Goal: Transaction & Acquisition: Purchase product/service

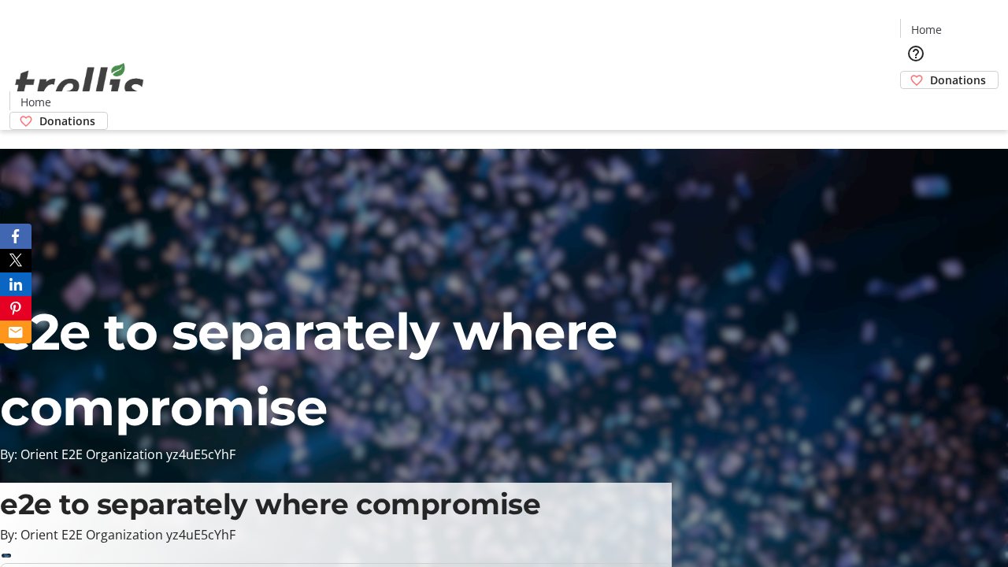
click at [963, 24] on span "Sign Up" at bounding box center [970, 22] width 46 height 19
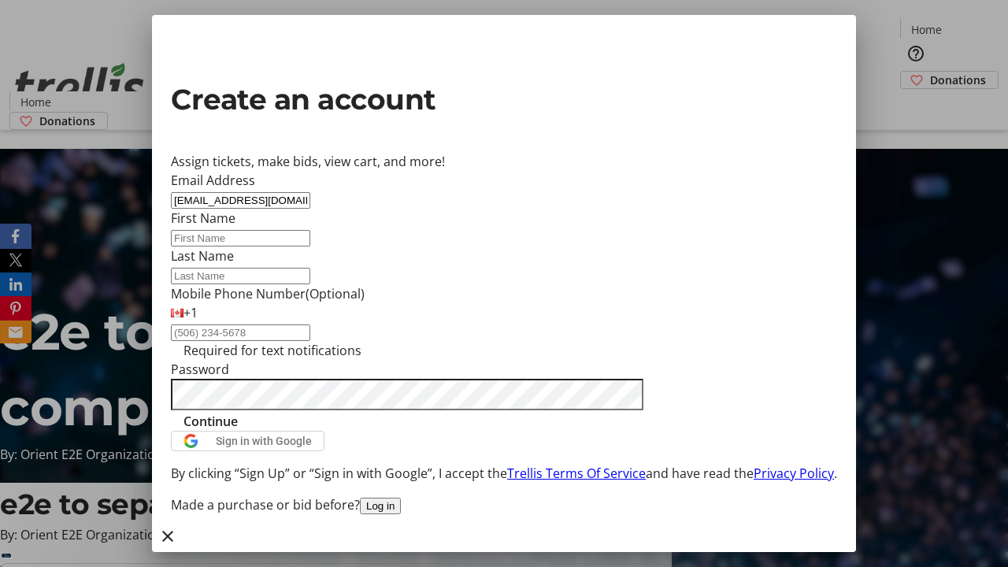
type input "[EMAIL_ADDRESS][DOMAIN_NAME]"
type input "Tierra"
type input "[PERSON_NAME]"
click at [238, 431] on span "Continue" at bounding box center [210, 421] width 54 height 19
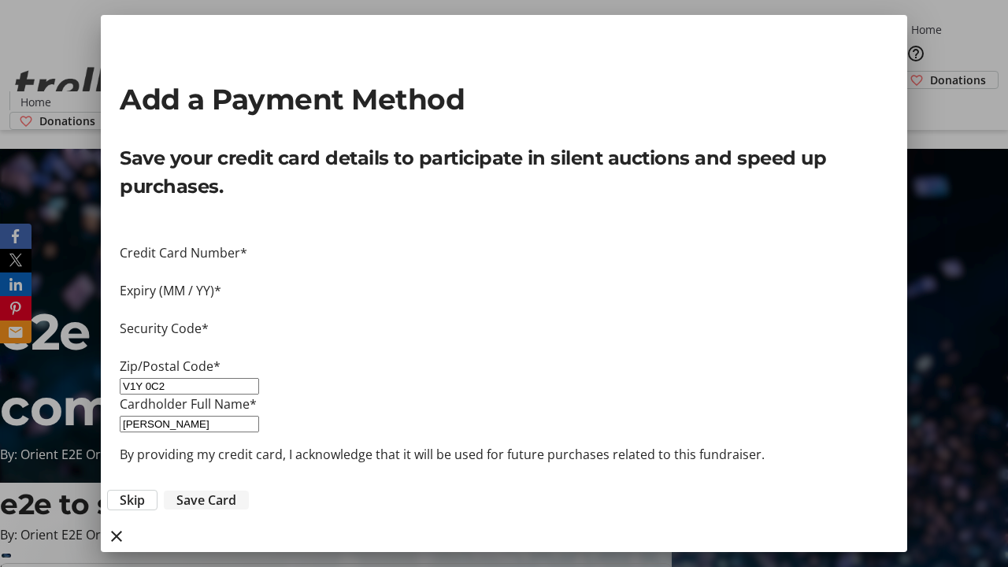
type input "V1Y 0C2"
click at [236, 491] on span "Save Card" at bounding box center [206, 500] width 60 height 19
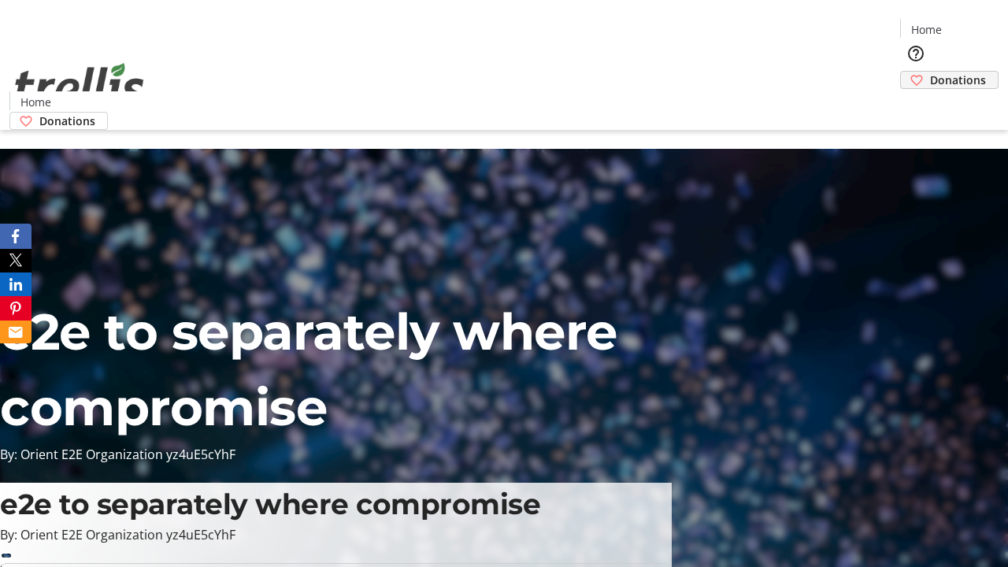
click at [930, 72] on span "Donations" at bounding box center [958, 80] width 56 height 17
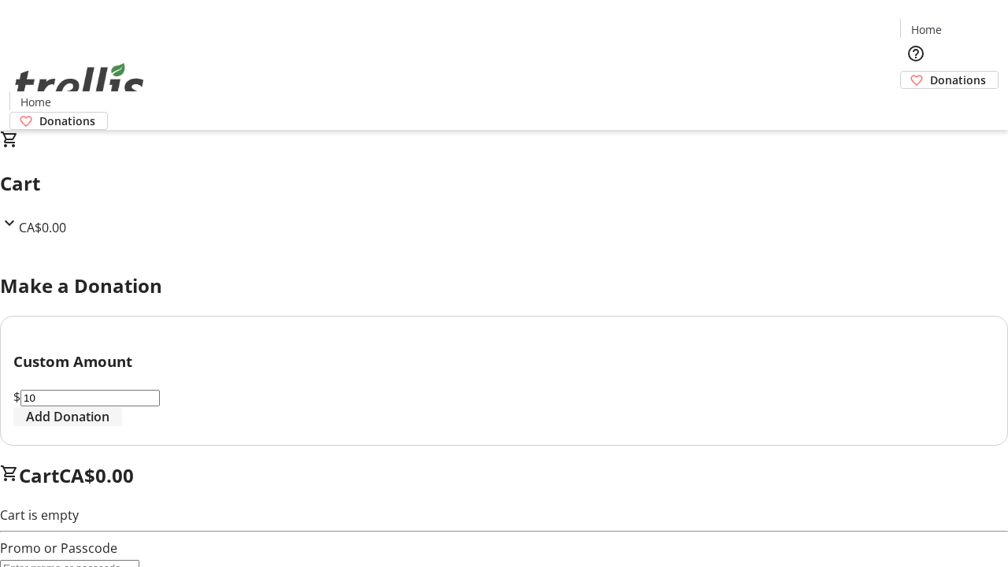
click at [109, 426] on span "Add Donation" at bounding box center [67, 416] width 83 height 19
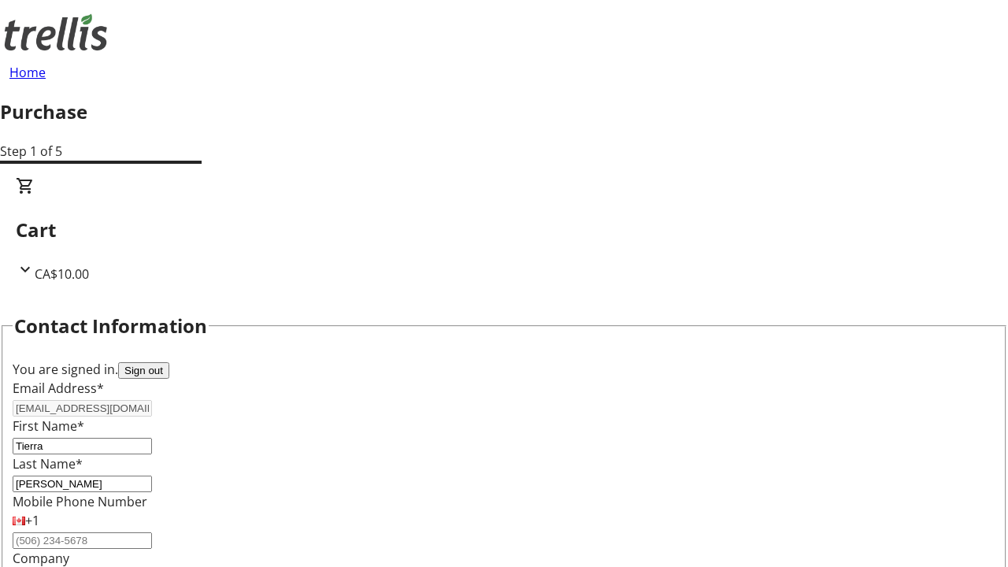
select select "CA"
type input "[STREET_ADDRESS][PERSON_NAME]"
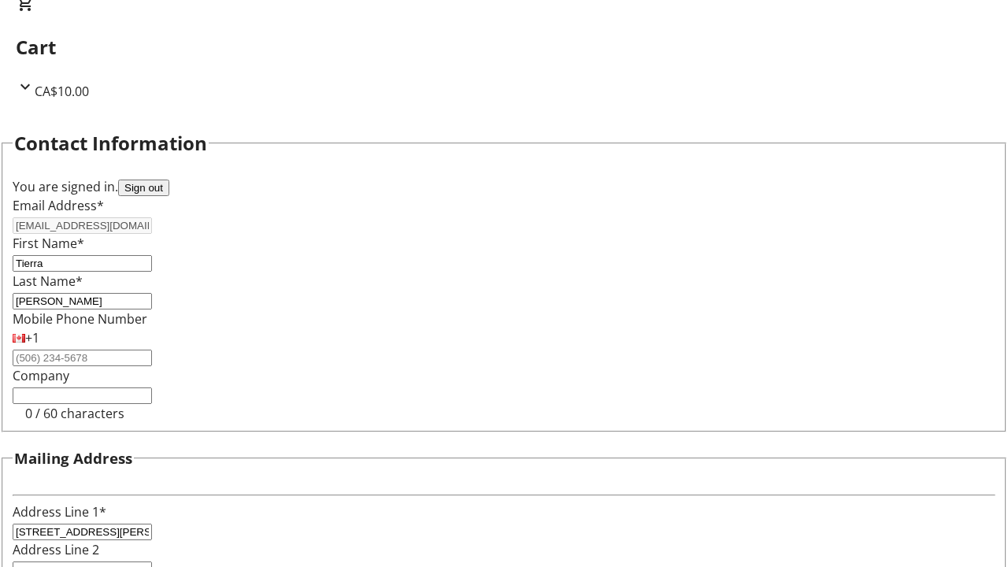
type input "Kelowna"
select select "BC"
type input "Kelowna"
type input "V1Y 0C2"
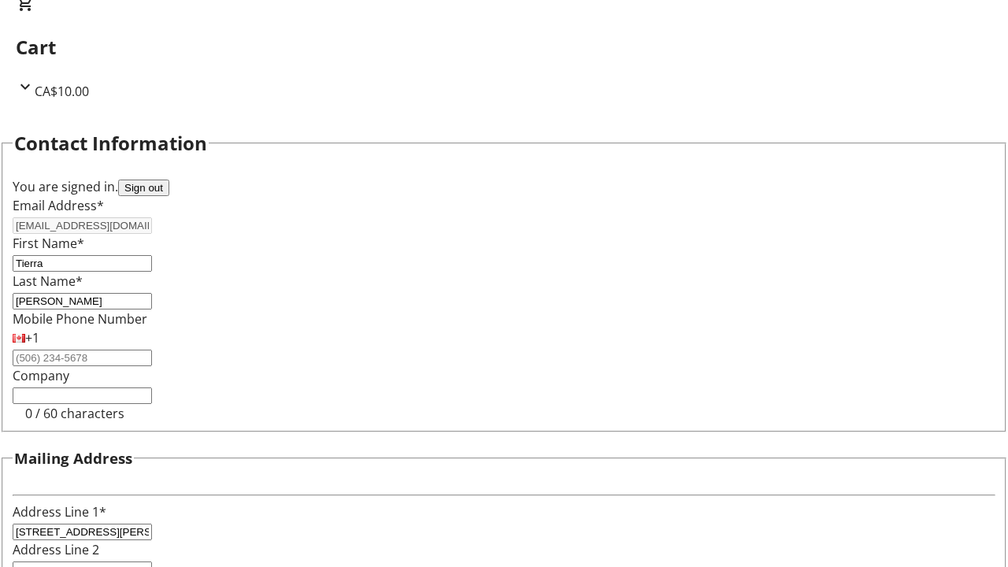
scroll to position [255, 0]
